Goal: Information Seeking & Learning: Find specific fact

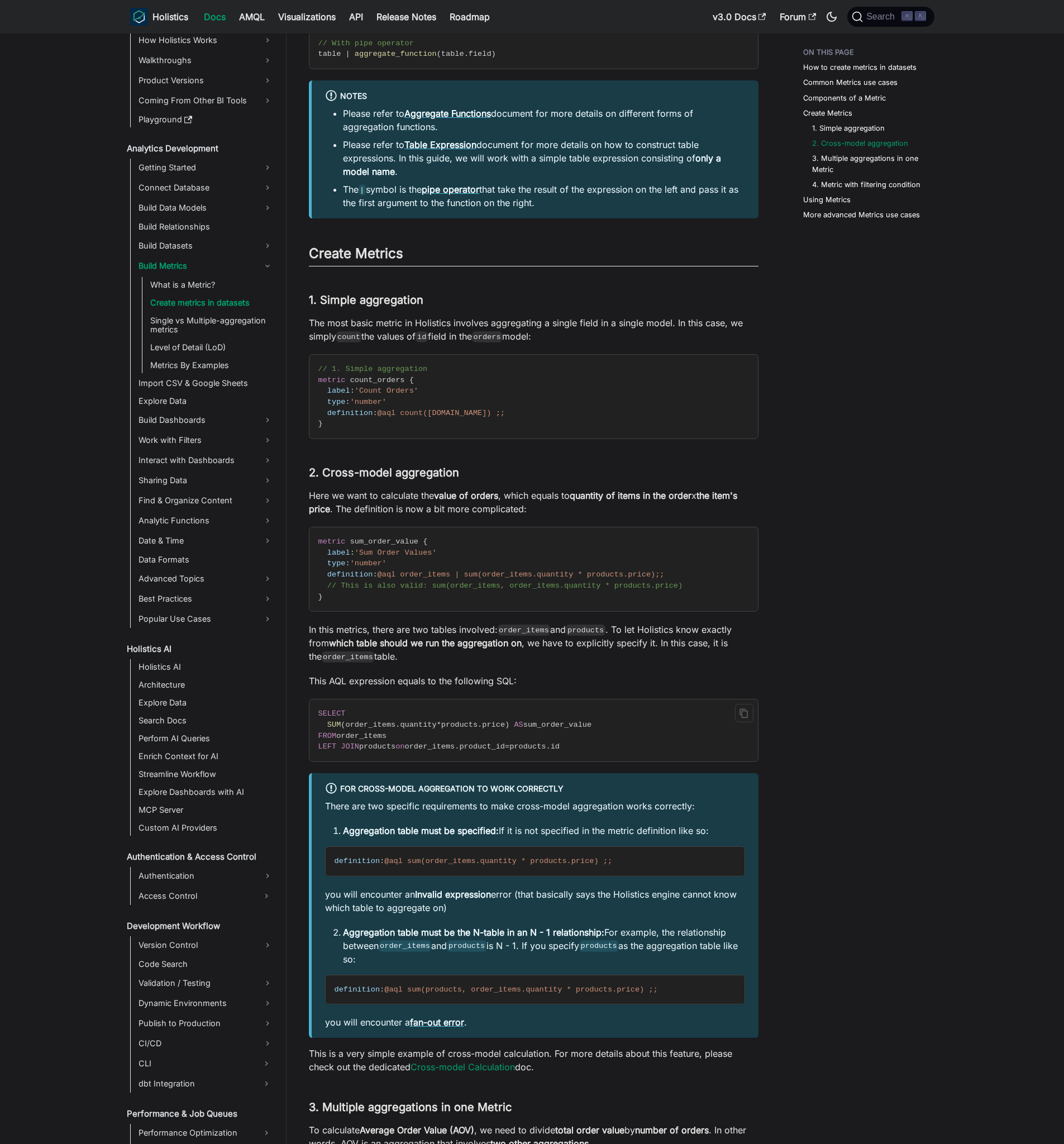
scroll to position [1394, 0]
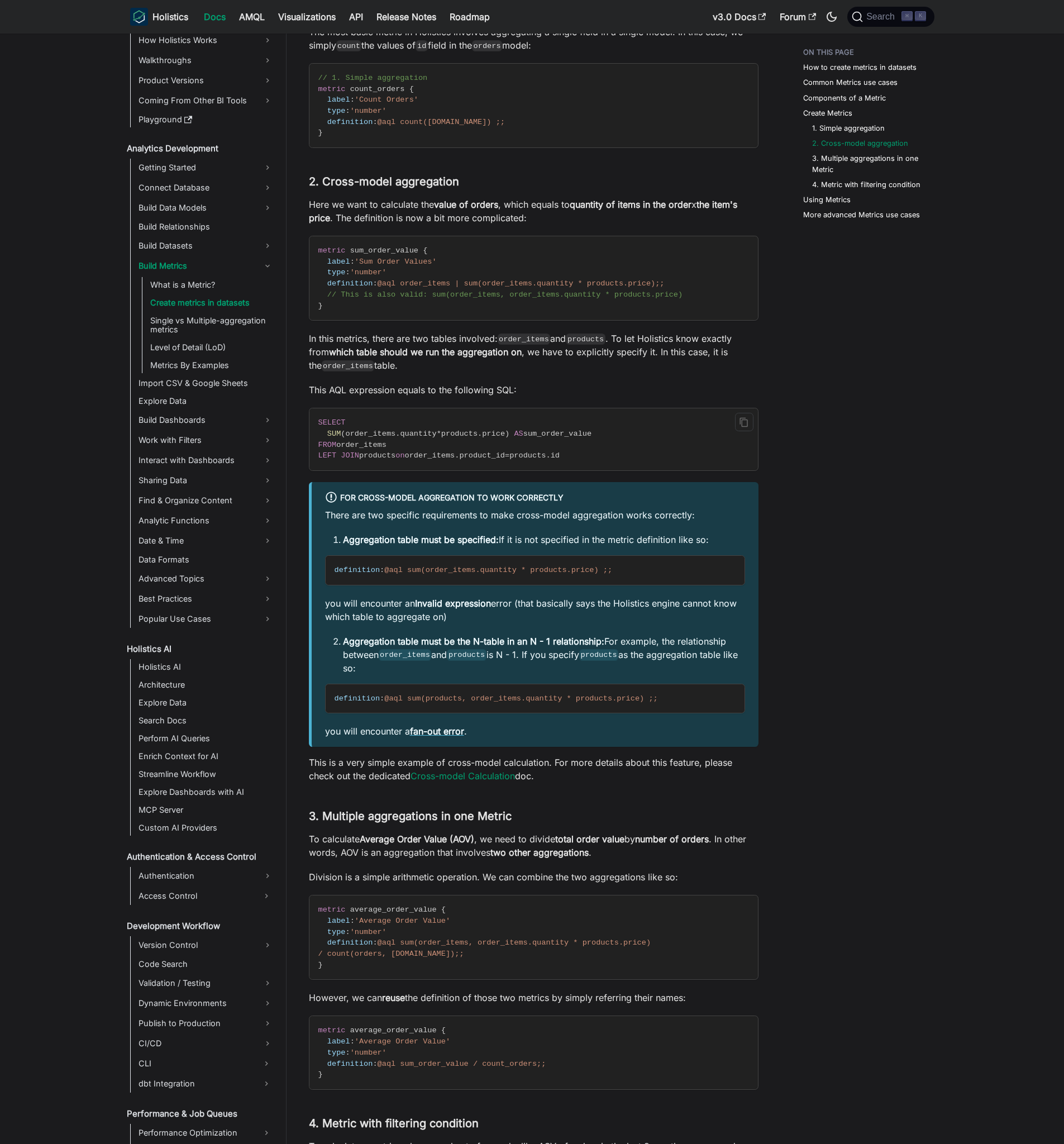
click at [567, 880] on p "Division is a simple arithmetic operation. We can combine the two aggregations …" at bounding box center [534, 877] width 450 height 13
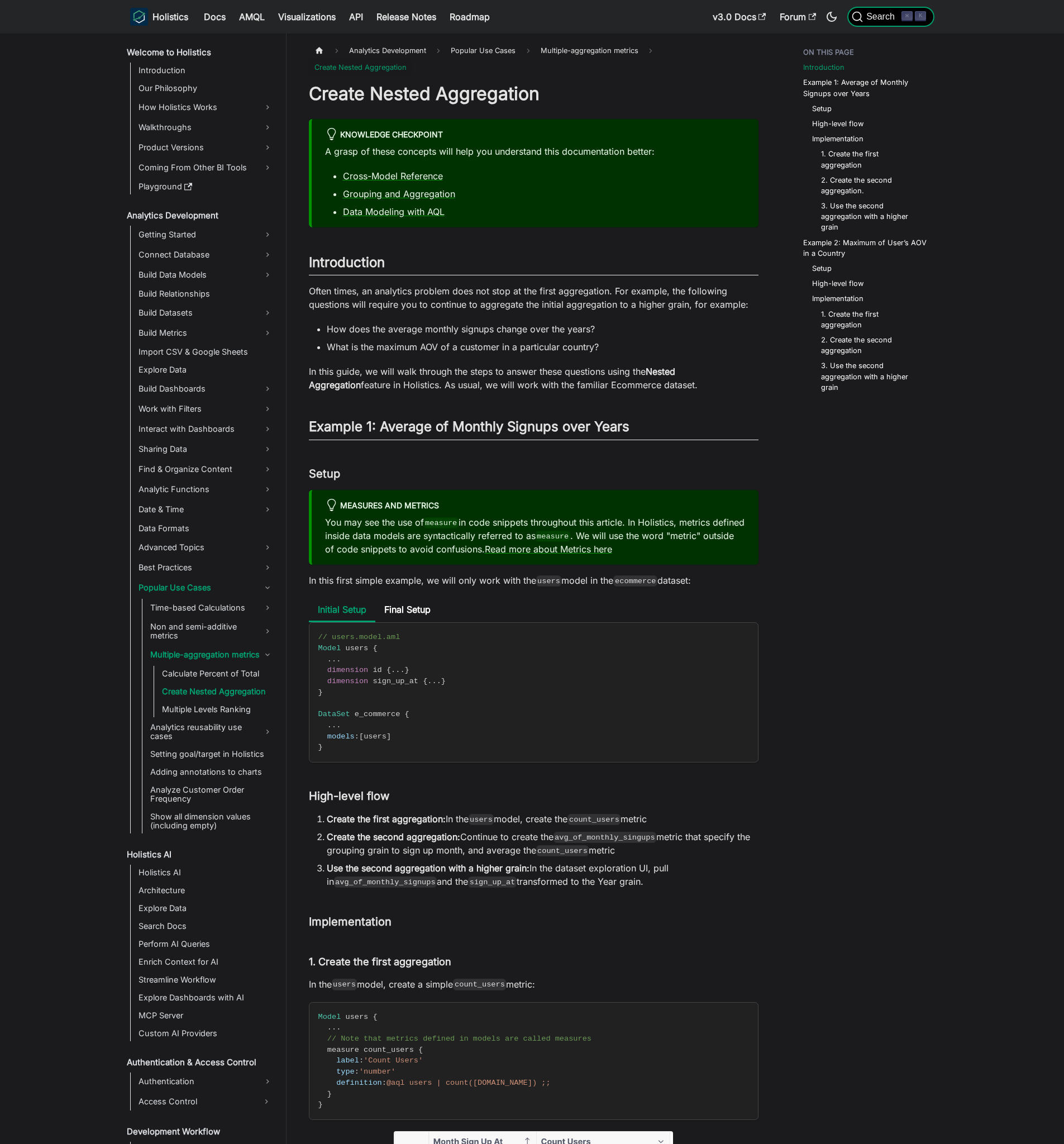
click at [872, 23] on button "Search ⌘ K" at bounding box center [891, 16] width 87 height 20
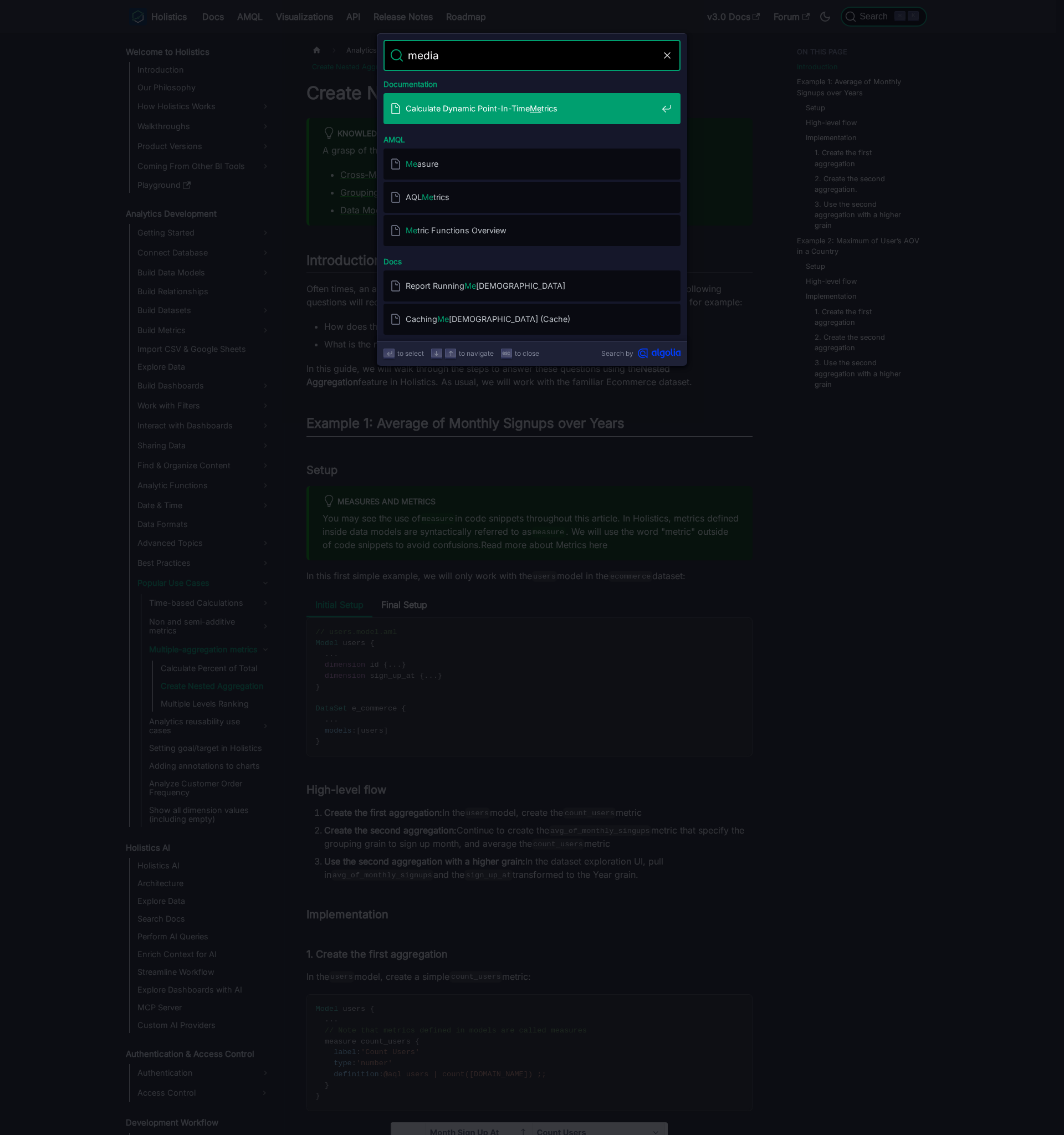
type input "median"
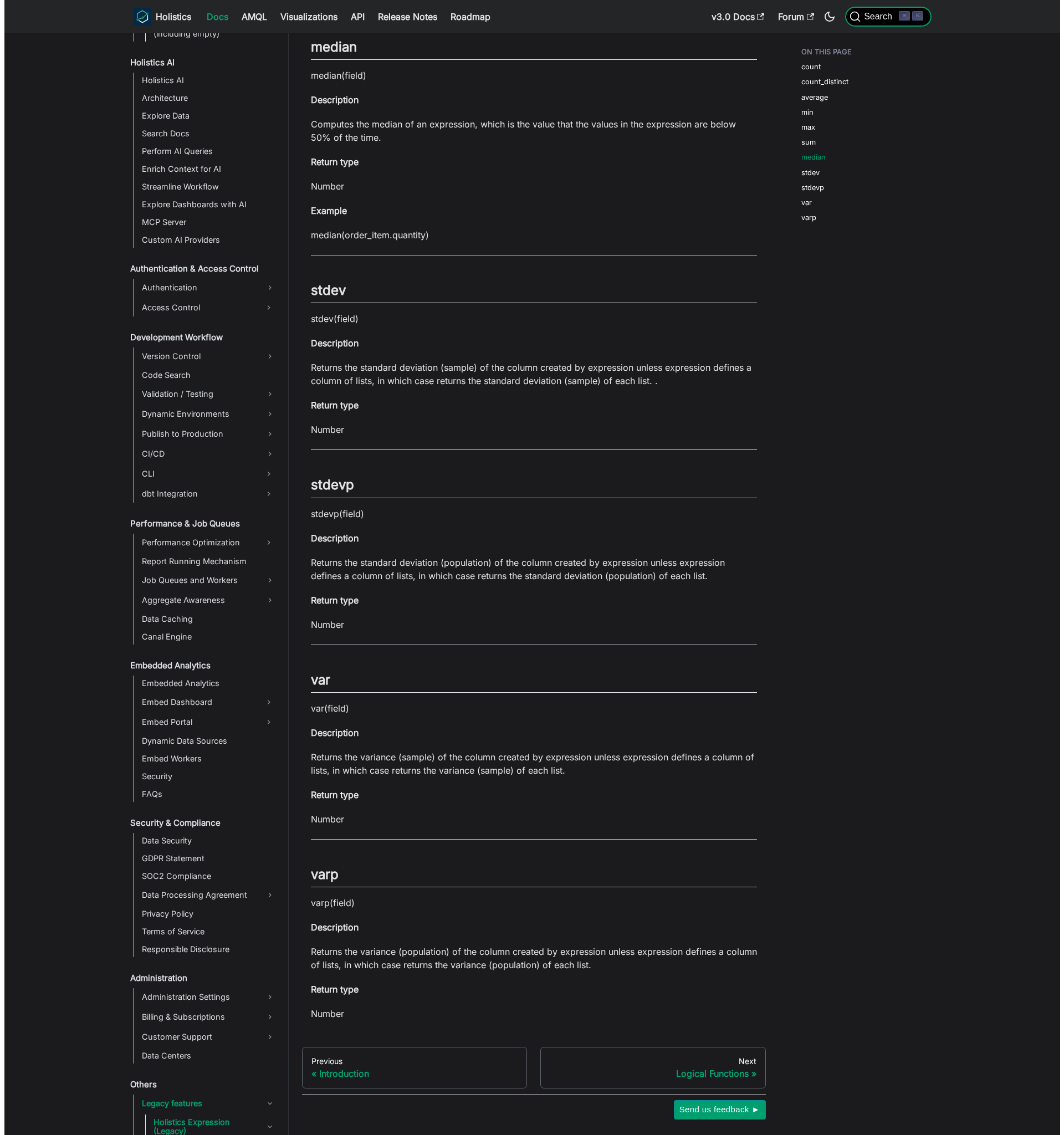
scroll to position [793, 0]
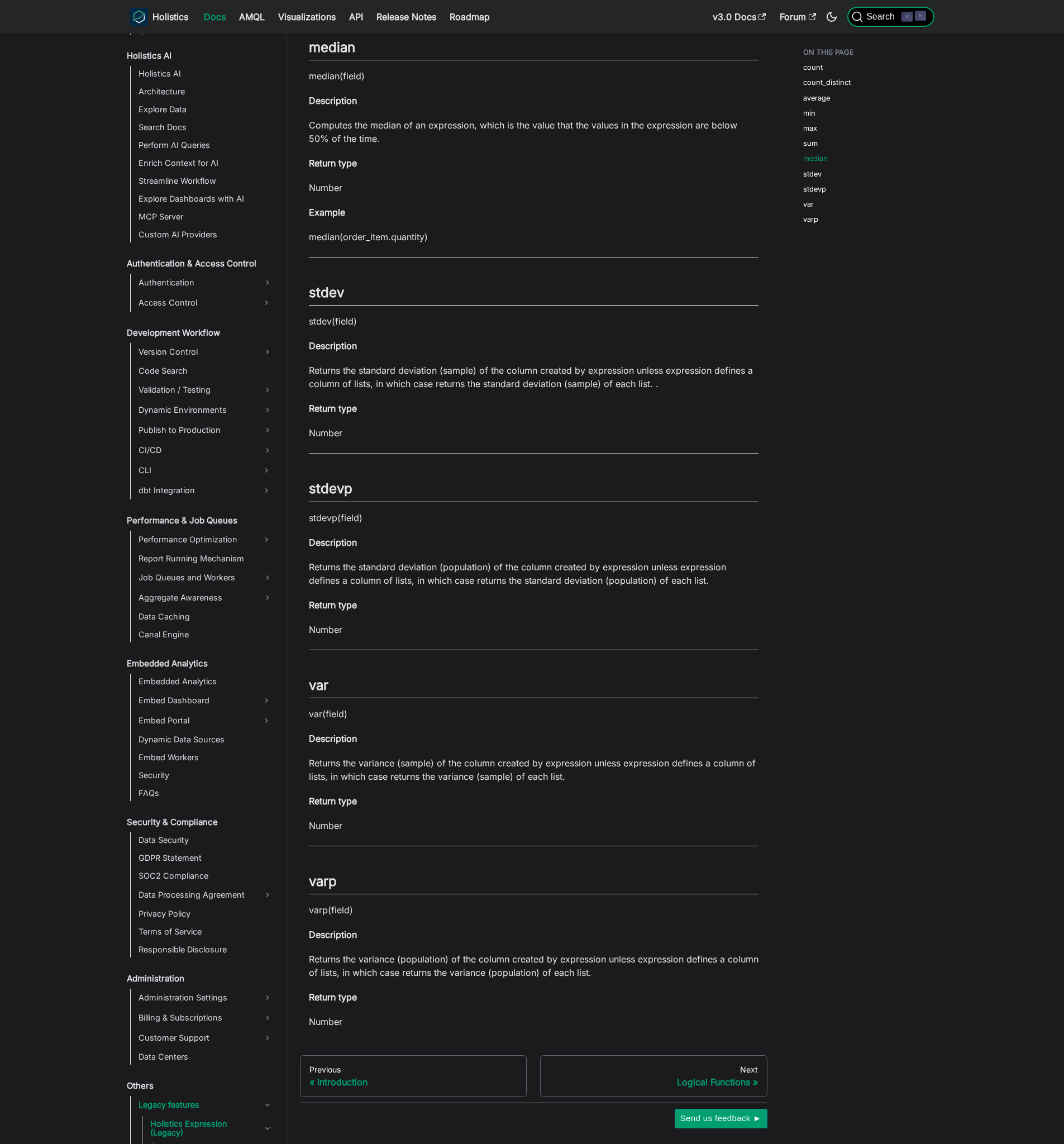
click at [866, 13] on span "Search" at bounding box center [882, 17] width 38 height 10
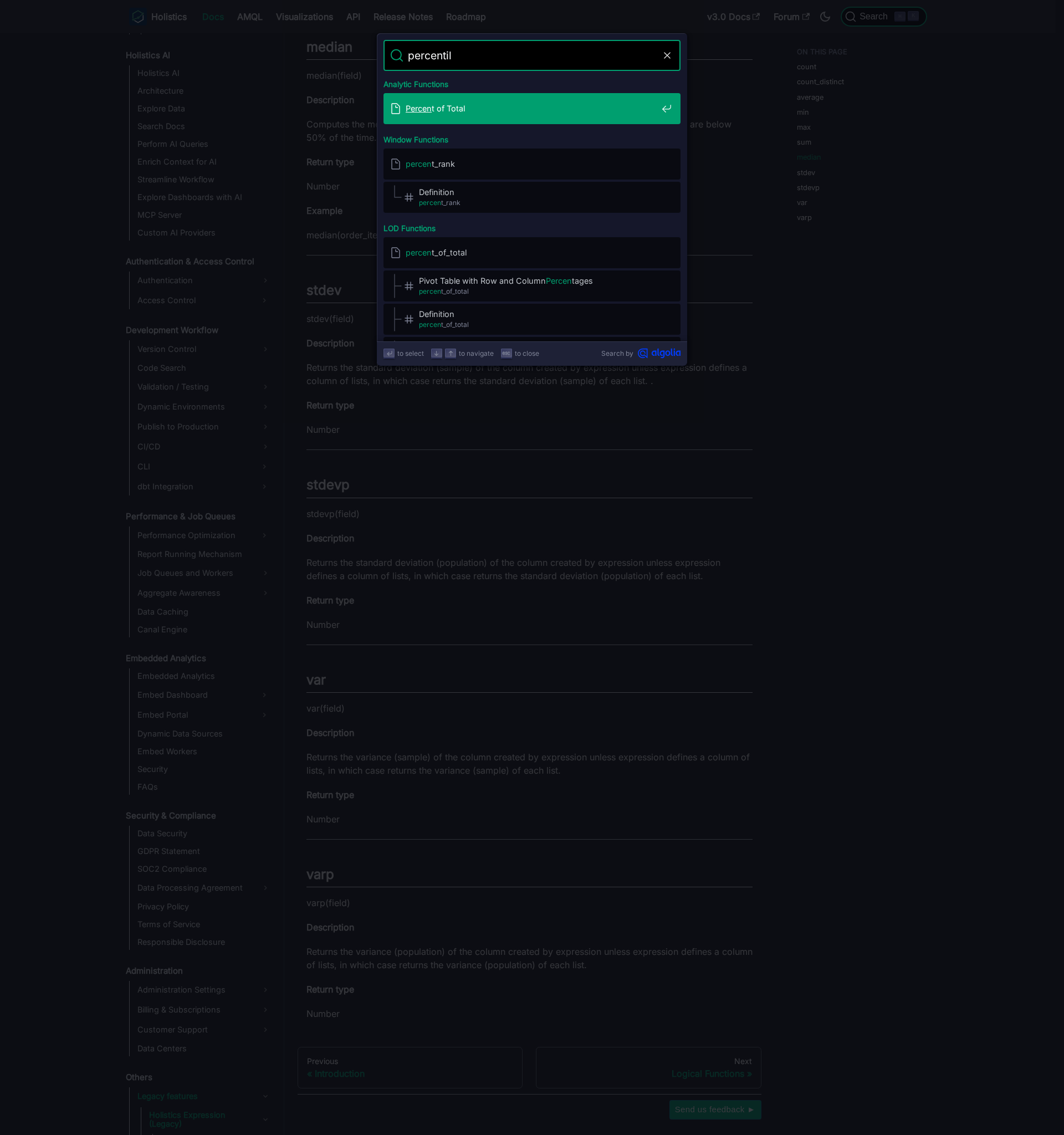
type input "percentile"
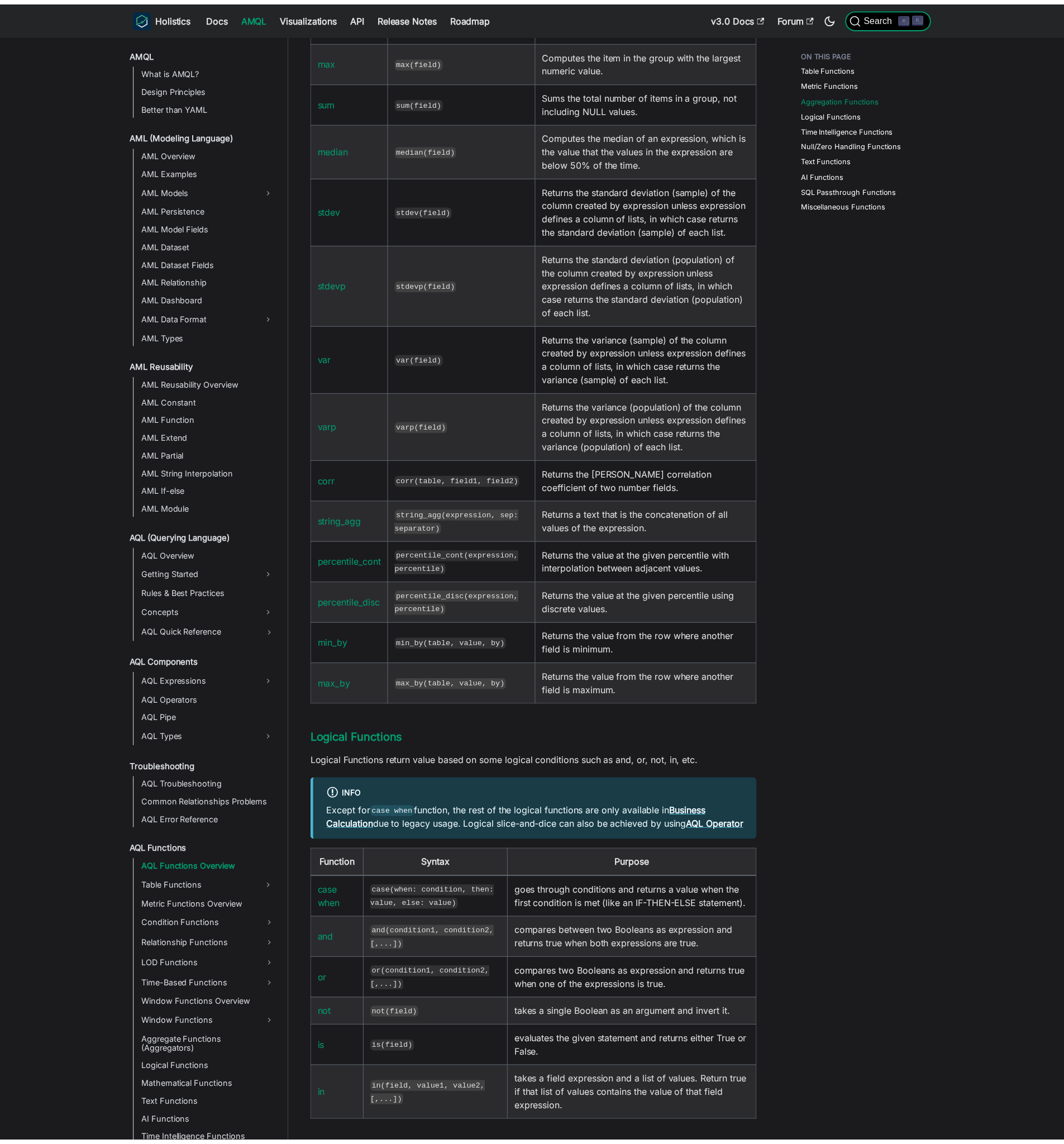
scroll to position [1339, 0]
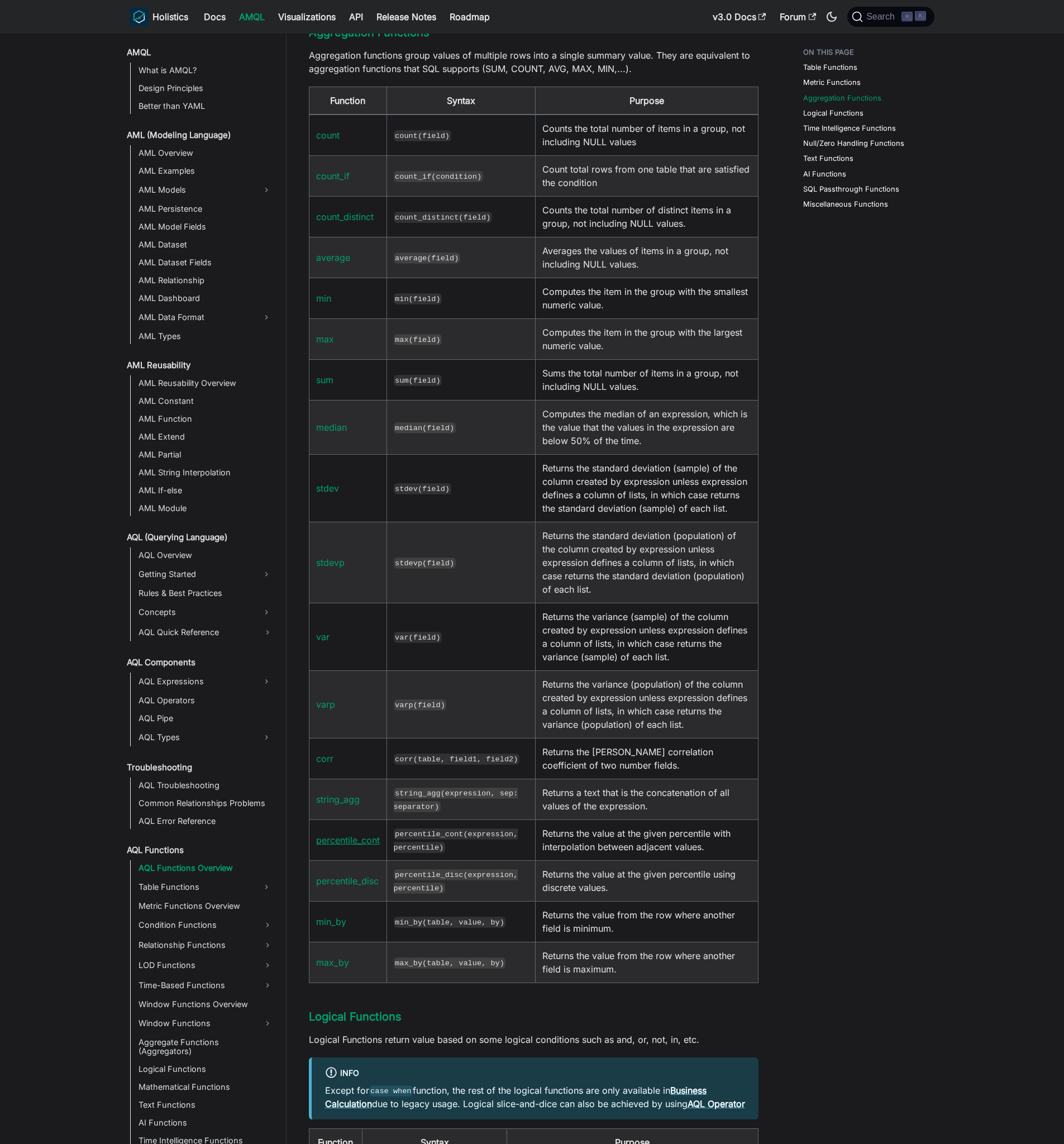
click at [368, 846] on link "percentile_cont" at bounding box center [348, 840] width 64 height 11
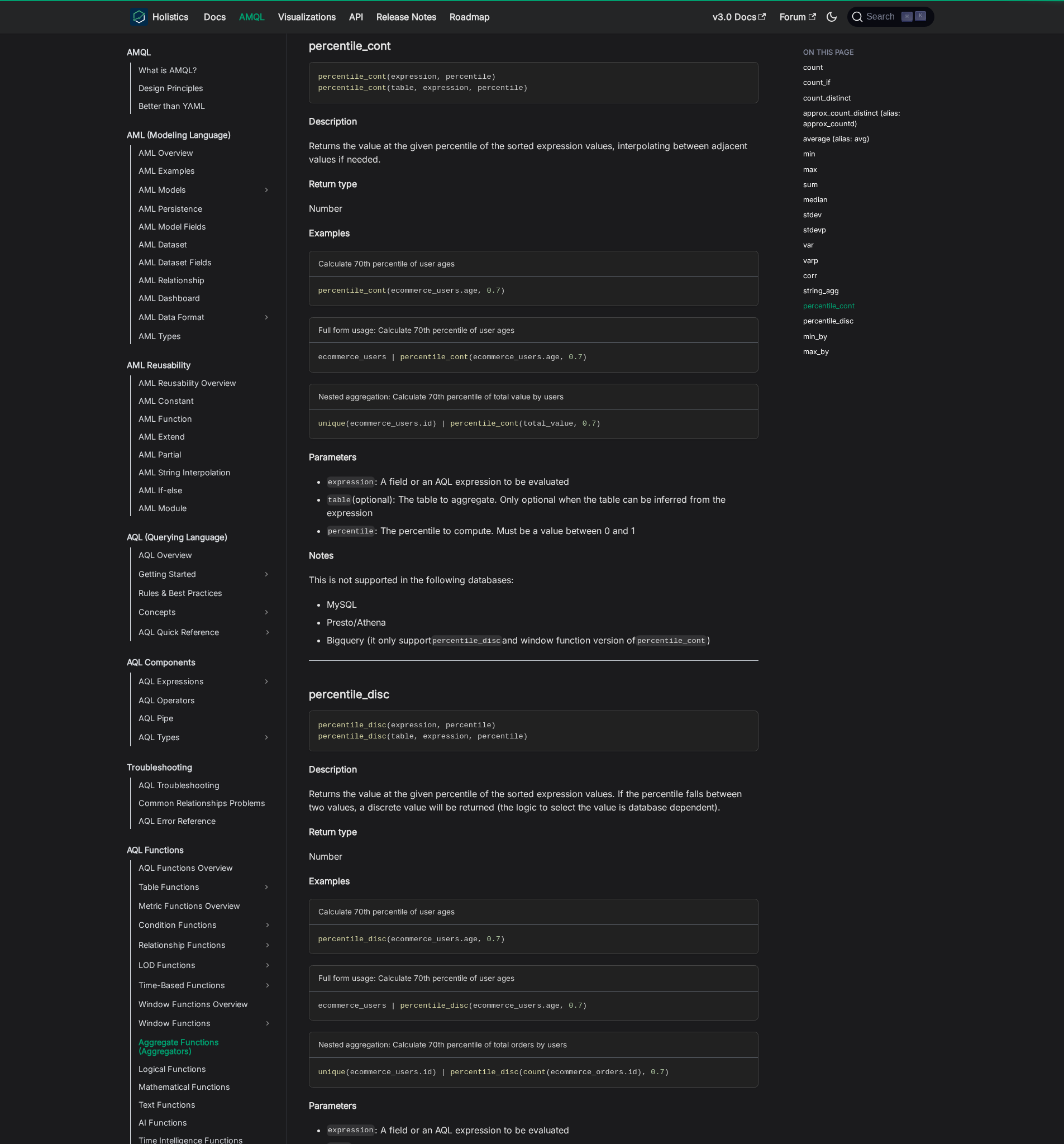
scroll to position [62, 0]
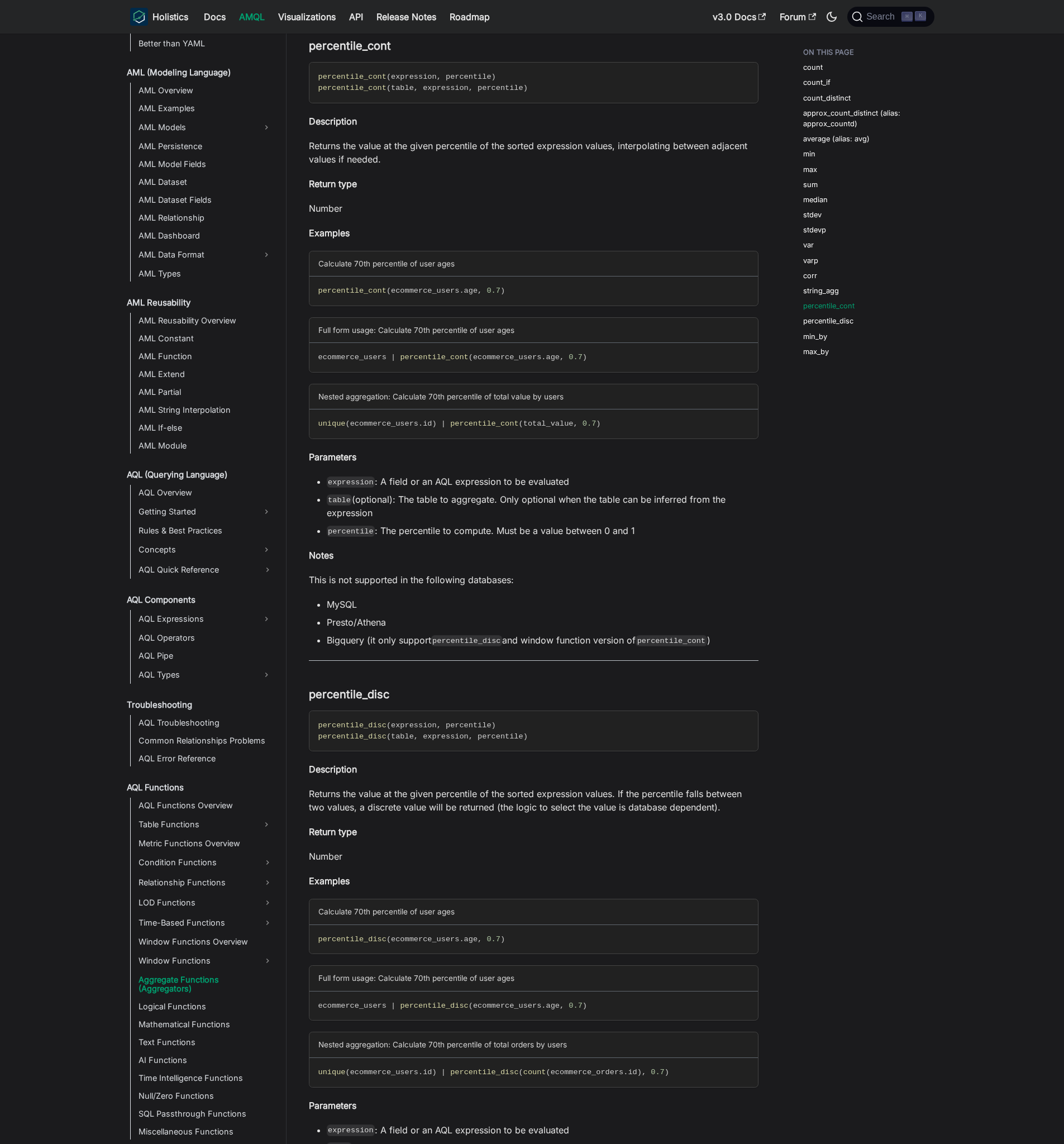
click at [596, 522] on ul "expression : A field or an AQL expression to be evaluated table (optional): The…" at bounding box center [534, 506] width 450 height 62
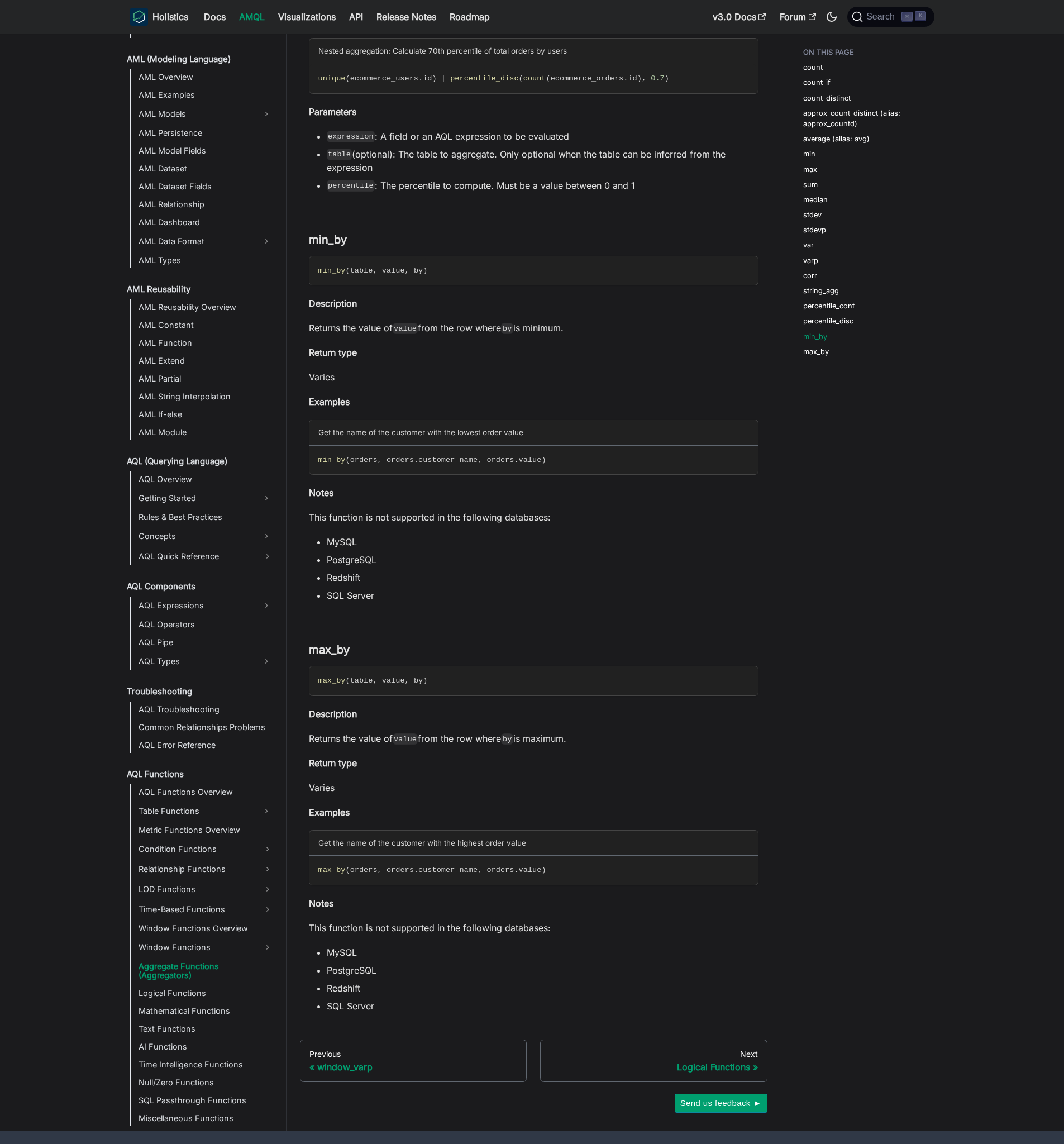
scroll to position [6471, 0]
